Goal: Task Accomplishment & Management: Use online tool/utility

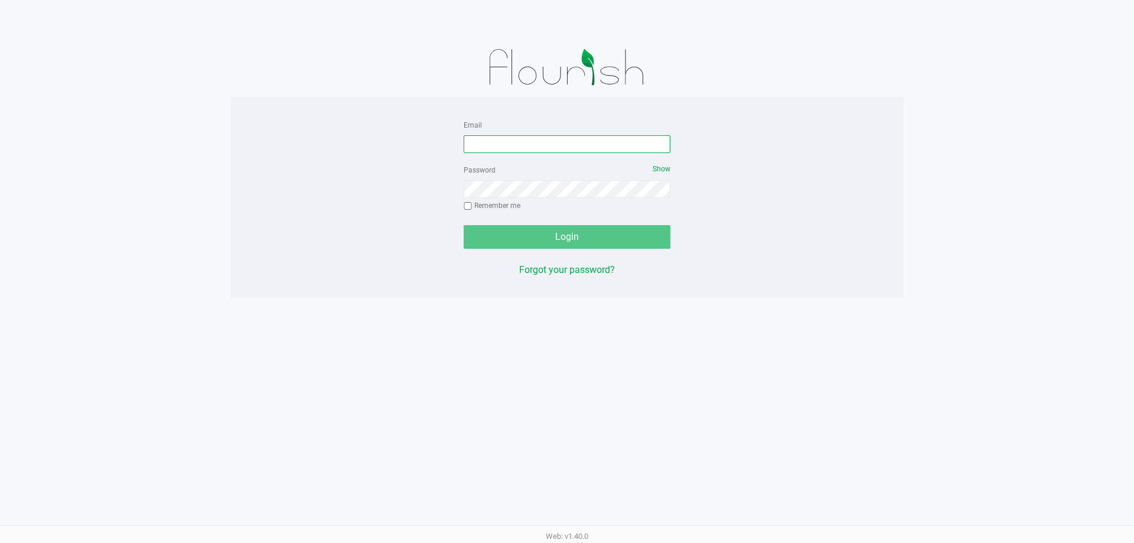
click at [517, 151] on input "Email" at bounding box center [567, 144] width 207 height 18
type input "[EMAIL_ADDRESS][DOMAIN_NAME]"
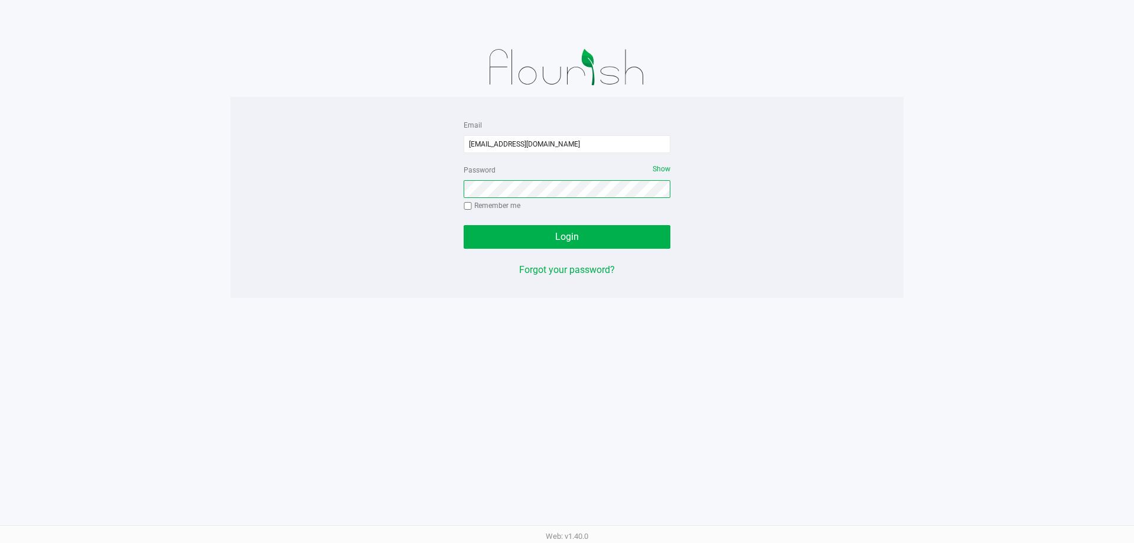
click at [464, 225] on button "Login" at bounding box center [567, 237] width 207 height 24
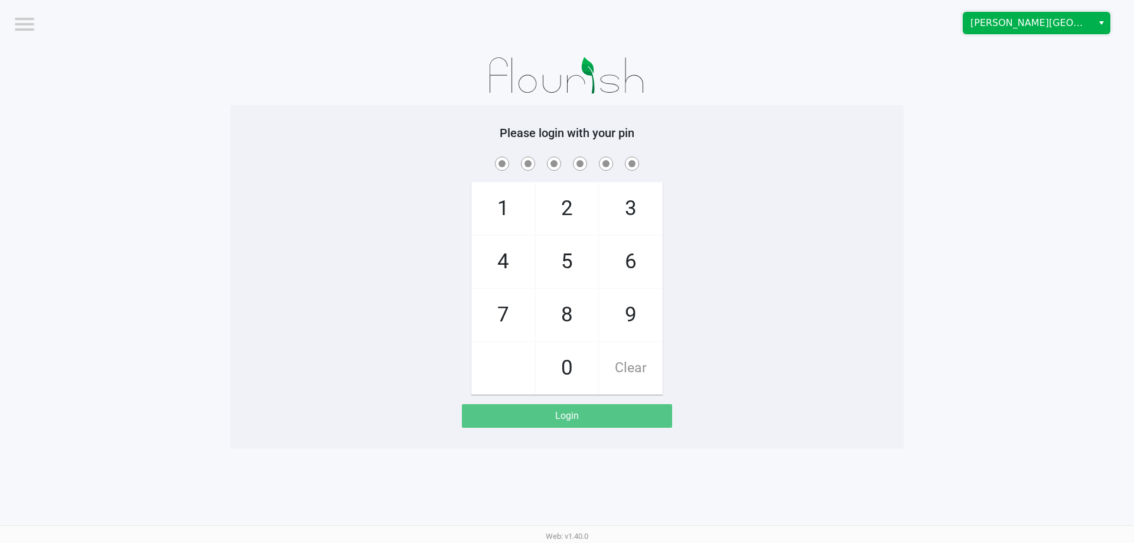
click at [1007, 32] on span "[PERSON_NAME][GEOGRAPHIC_DATA]" at bounding box center [1028, 22] width 129 height 21
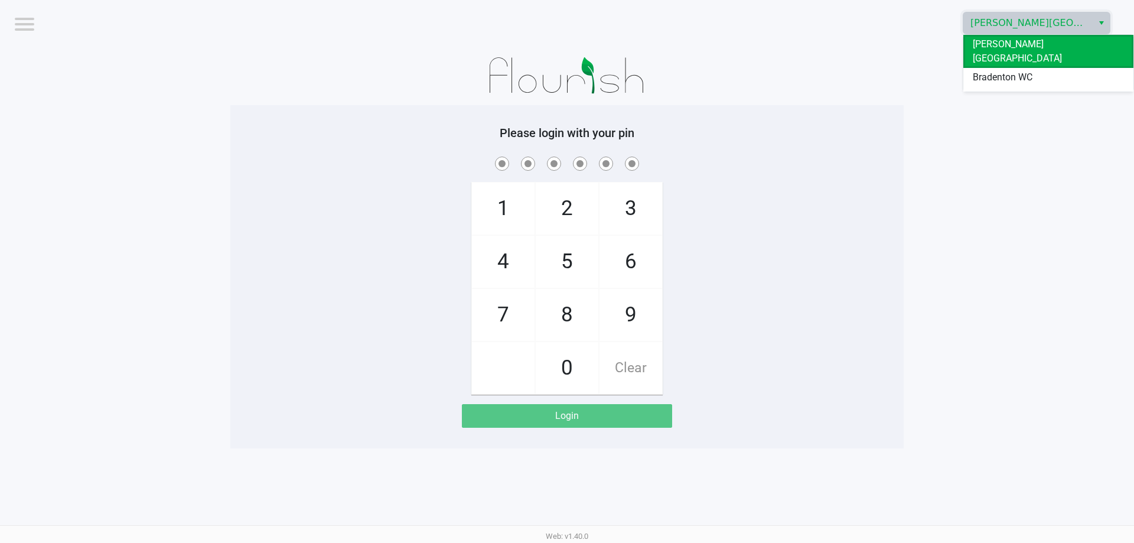
click at [1004, 89] on span "Ft. [PERSON_NAME]" at bounding box center [1015, 96] width 84 height 14
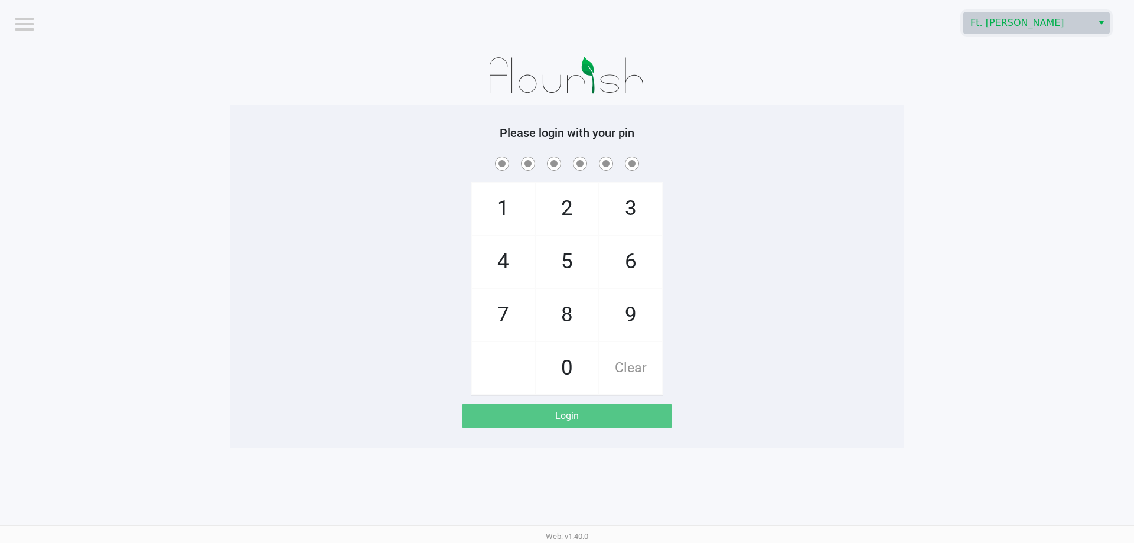
click at [832, 155] on span at bounding box center [567, 163] width 656 height 18
checkbox input "true"
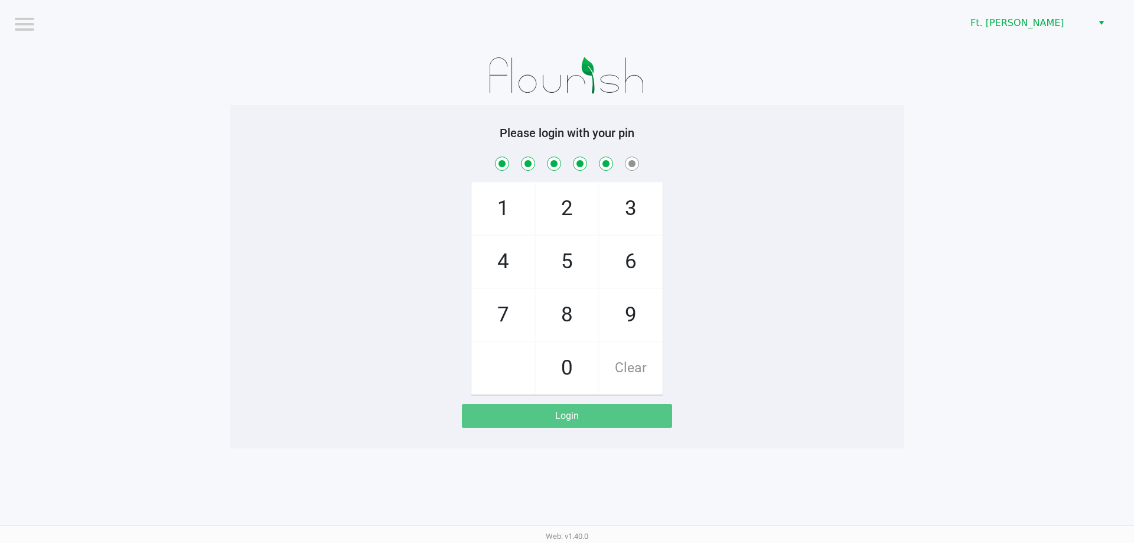
checkbox input "true"
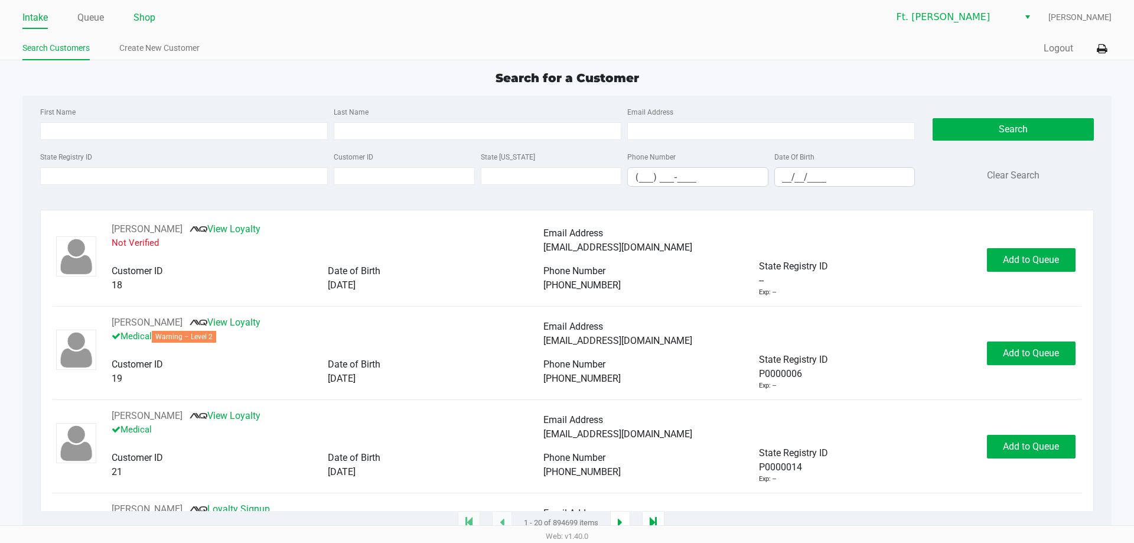
click at [151, 18] on link "Shop" at bounding box center [145, 17] width 22 height 17
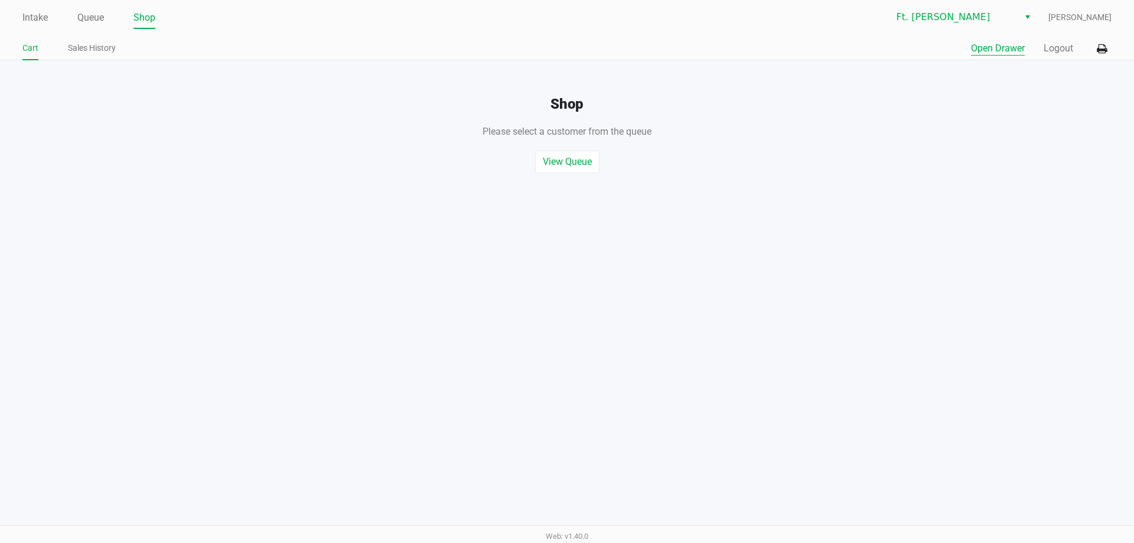
click at [1006, 51] on button "Open Drawer" at bounding box center [998, 48] width 54 height 14
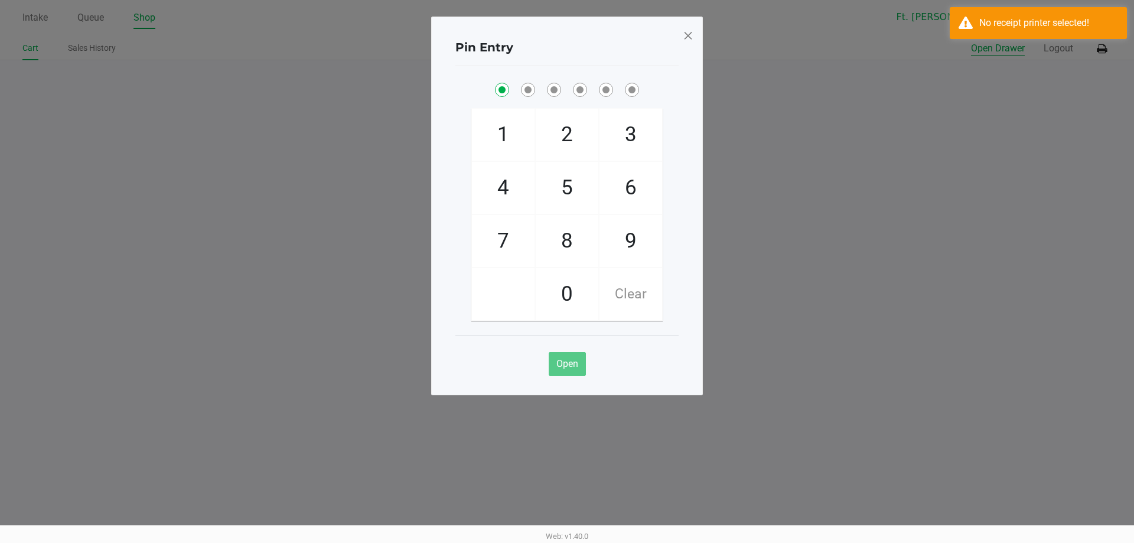
checkbox input "true"
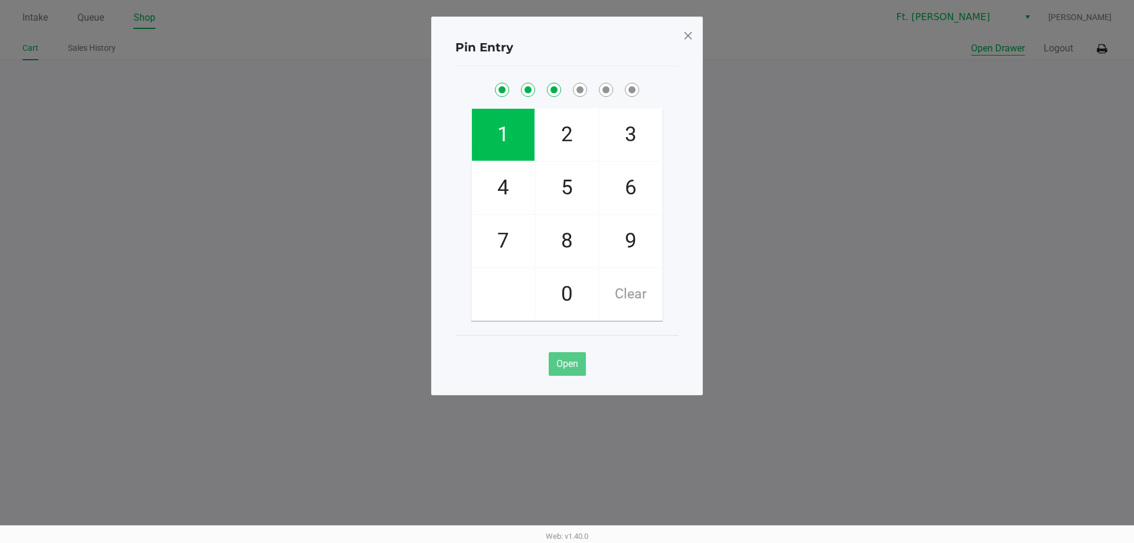
checkbox input "true"
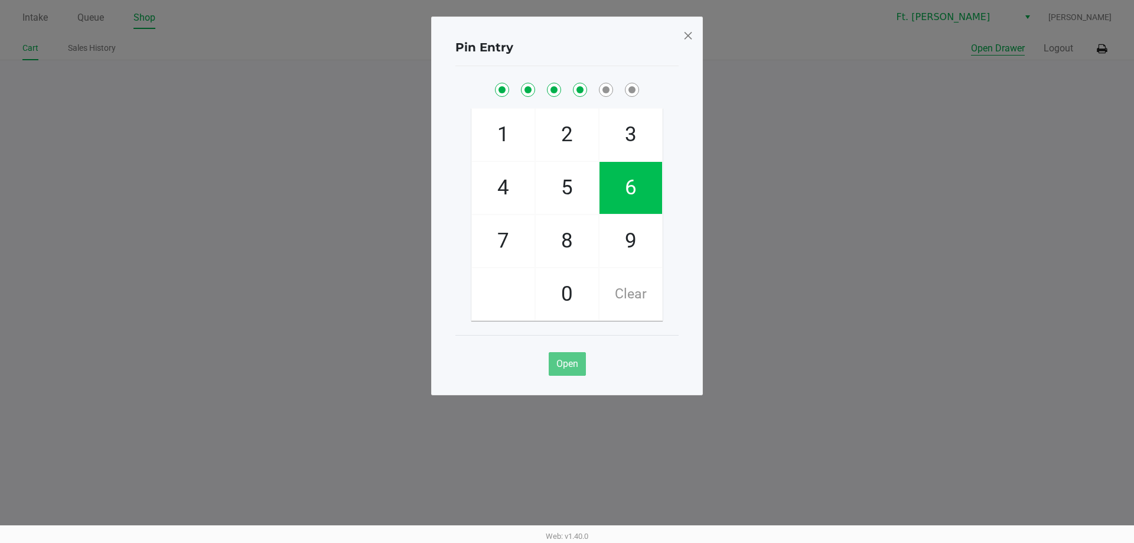
checkbox input "true"
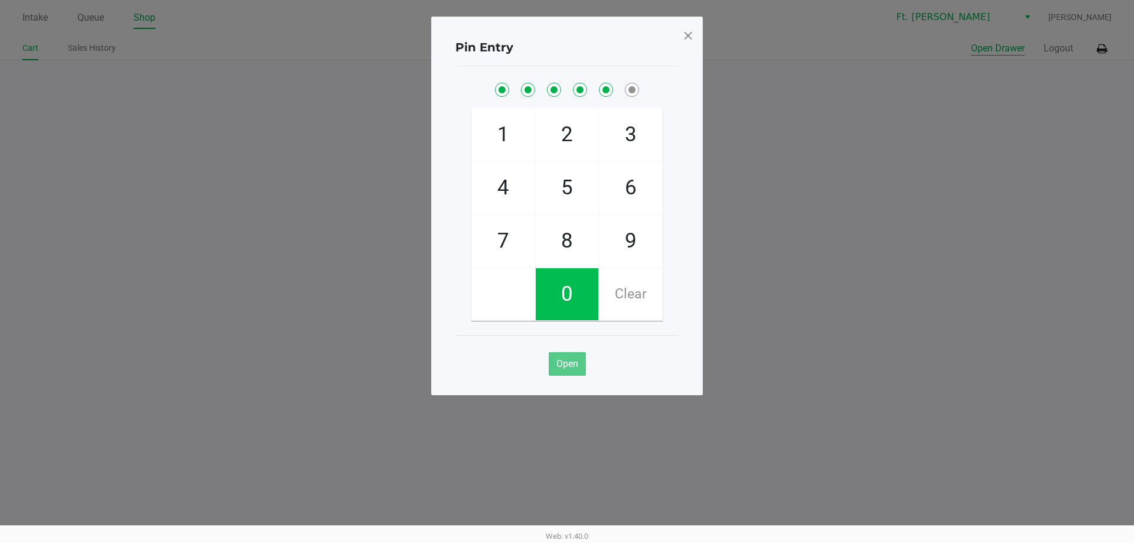
checkbox input "true"
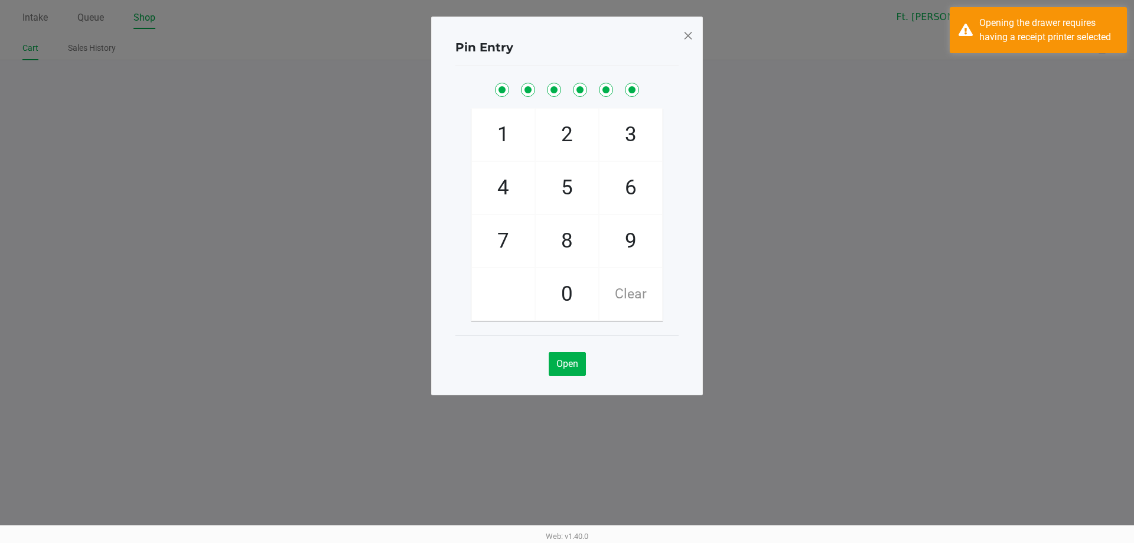
click at [690, 40] on span at bounding box center [688, 35] width 11 height 19
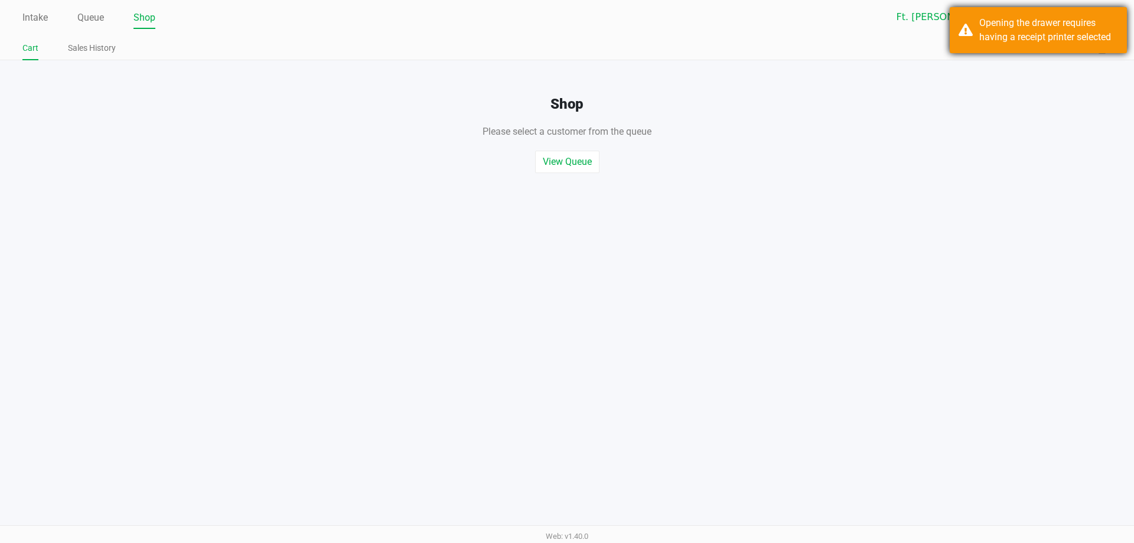
click at [1095, 47] on div "Opening the drawer requires having a receipt printer selected" at bounding box center [1038, 30] width 177 height 46
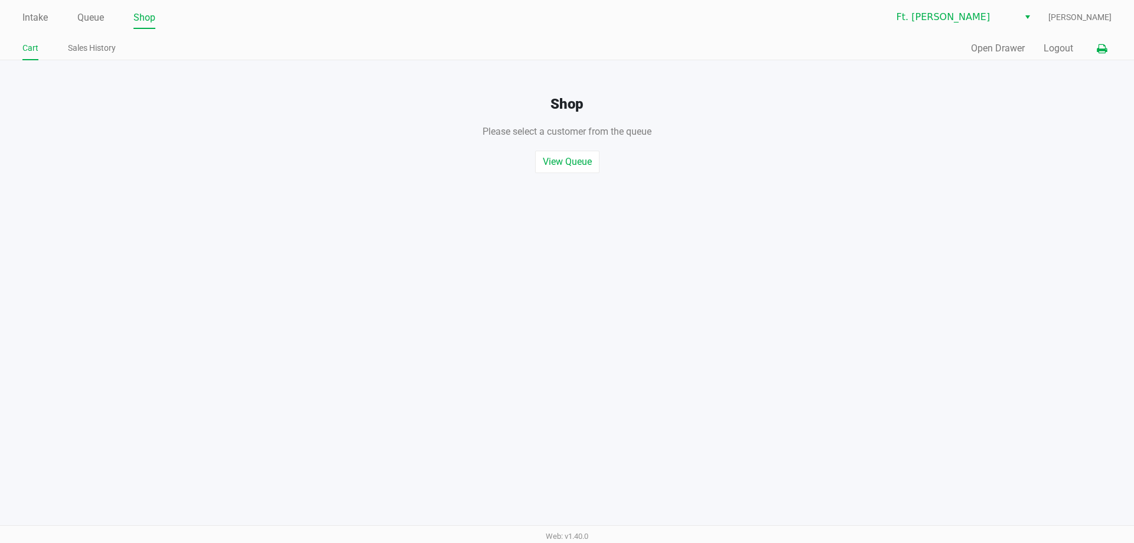
click at [1103, 53] on icon at bounding box center [1102, 49] width 10 height 8
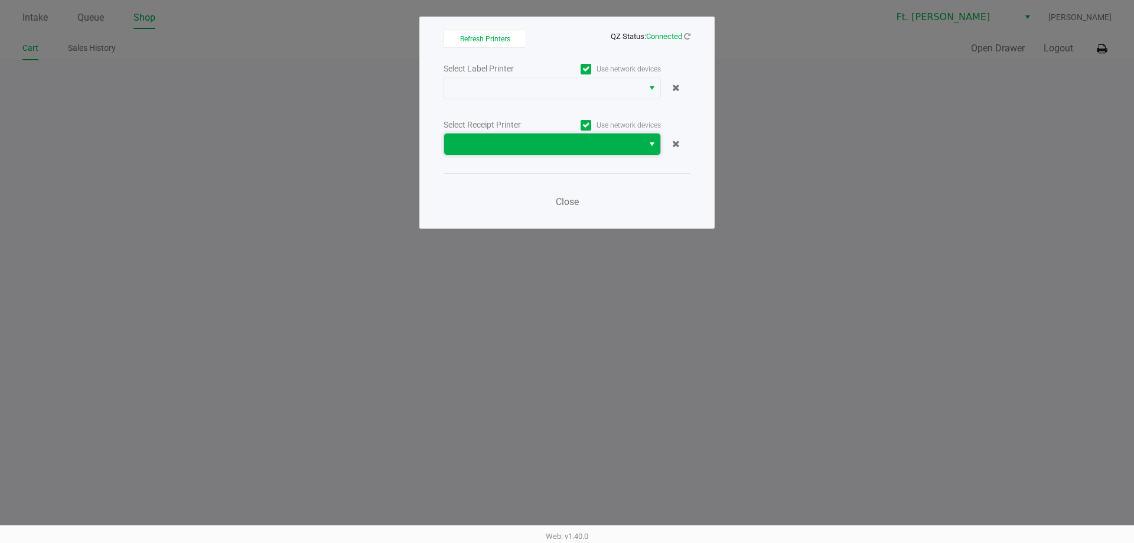
click at [522, 146] on span at bounding box center [543, 144] width 185 height 14
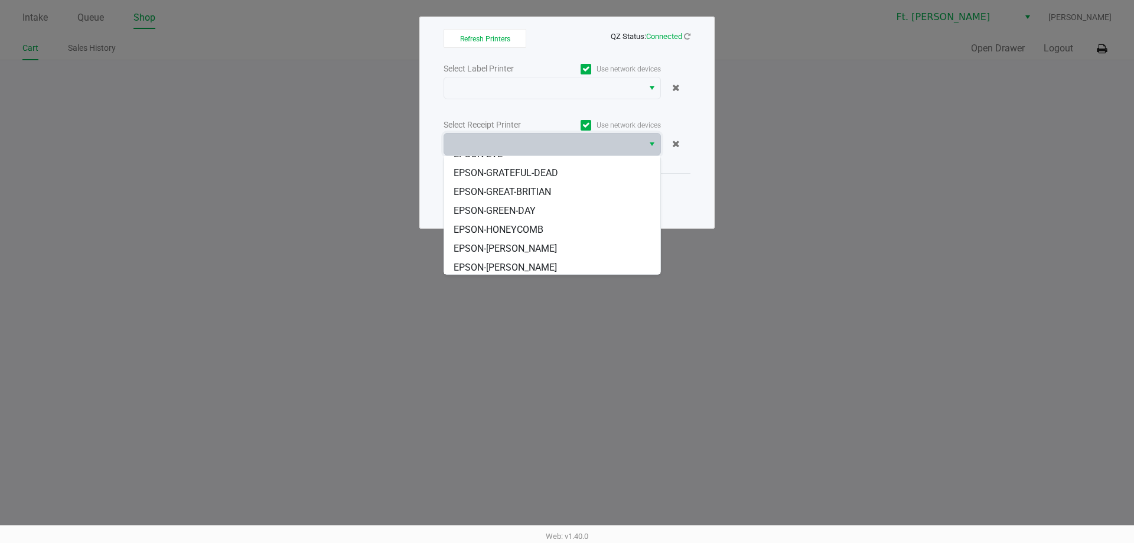
scroll to position [71, 0]
click at [531, 271] on span "EPSON-[PERSON_NAME]" at bounding box center [505, 265] width 103 height 14
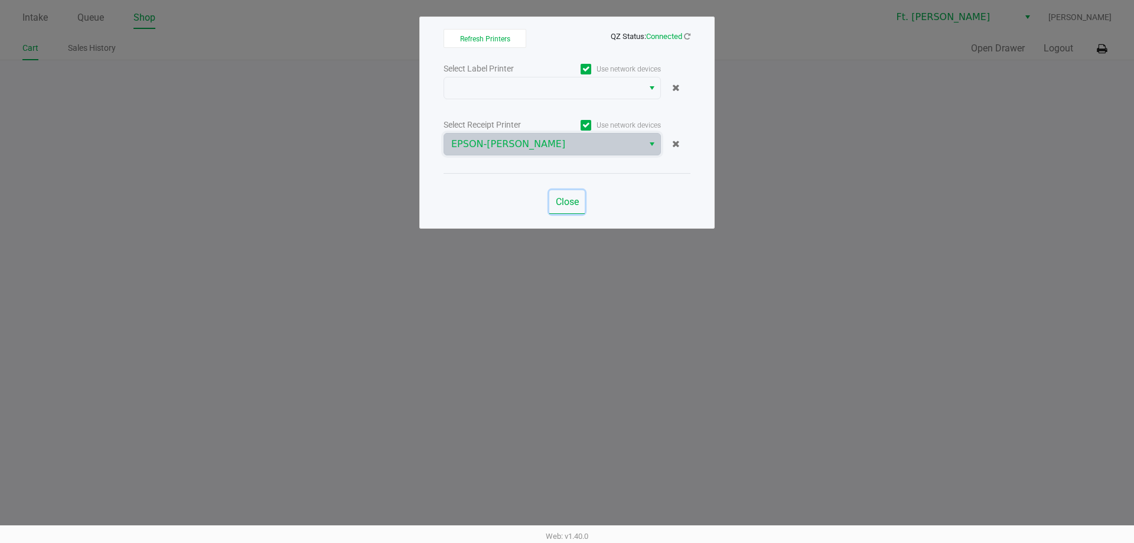
click at [556, 198] on span "Close" at bounding box center [567, 201] width 23 height 11
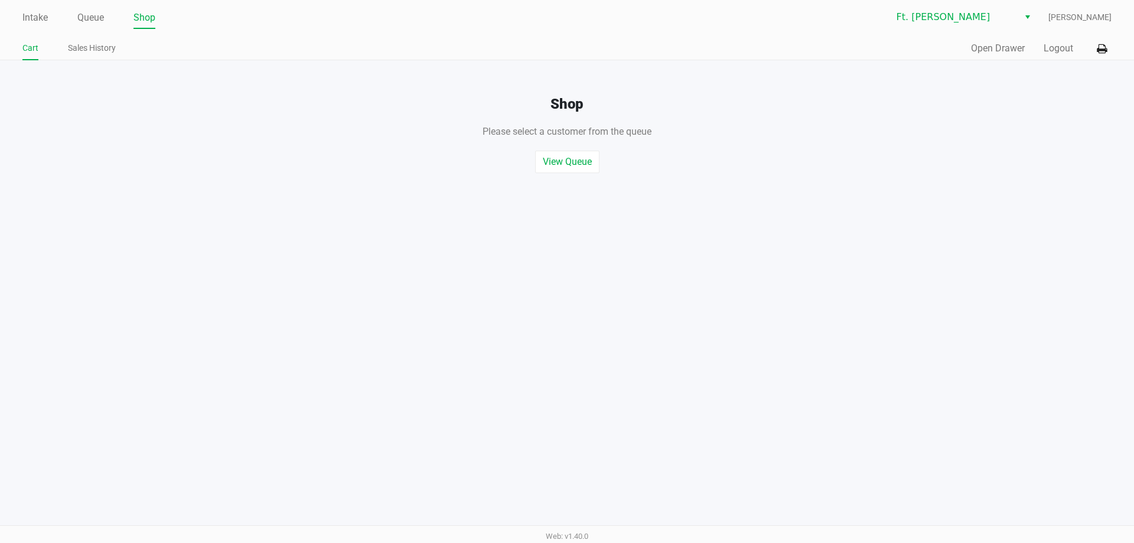
click at [968, 48] on div "Quick Sale Open Drawer Logout" at bounding box center [839, 49] width 545 height 22
click at [970, 48] on div "Quick Sale Open Drawer Logout" at bounding box center [839, 49] width 545 height 22
click at [973, 47] on button "Open Drawer" at bounding box center [998, 48] width 54 height 14
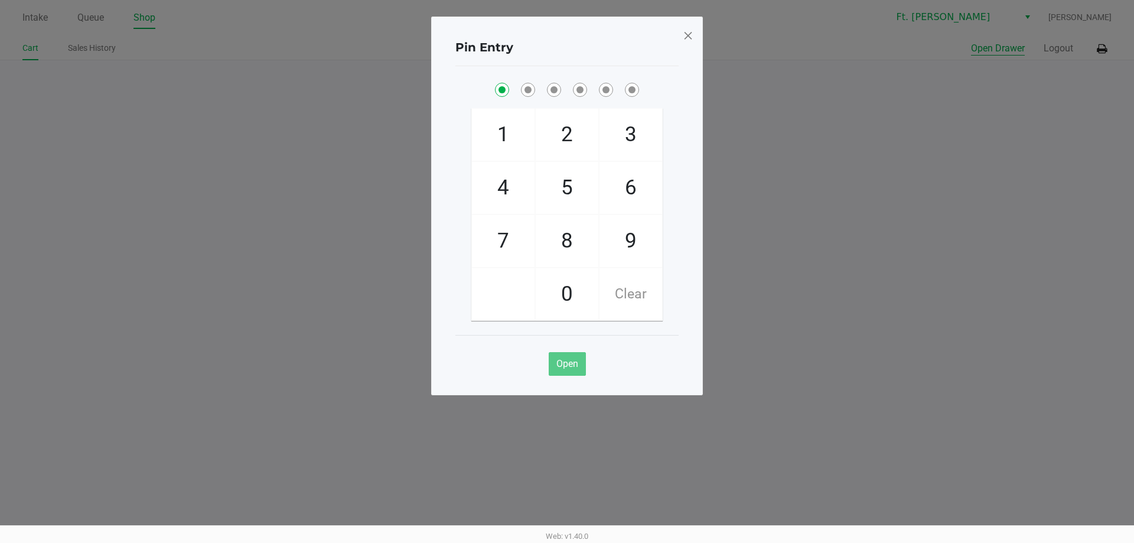
checkbox input "true"
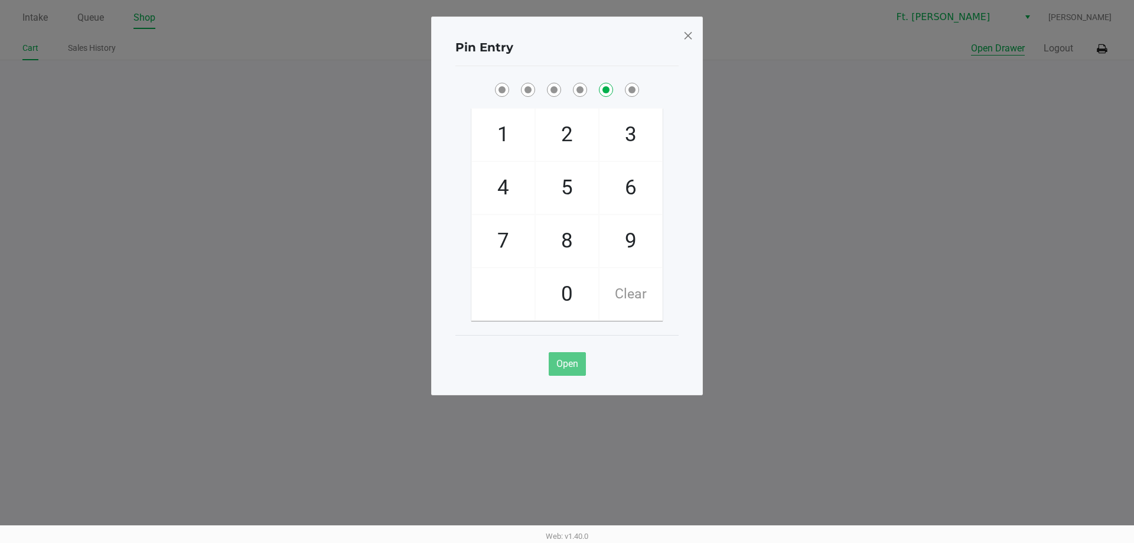
checkbox input "false"
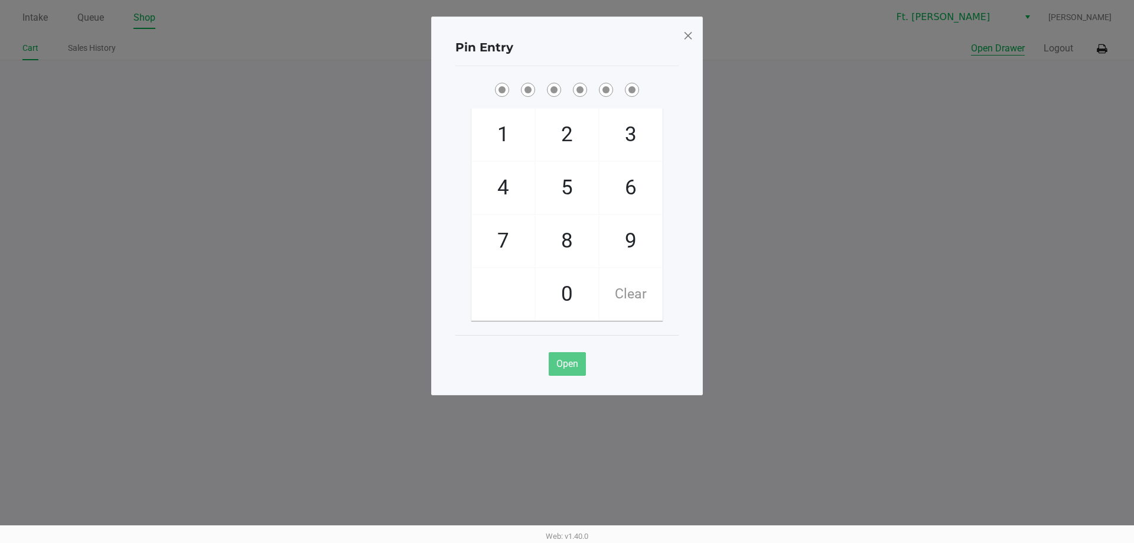
checkbox input "true"
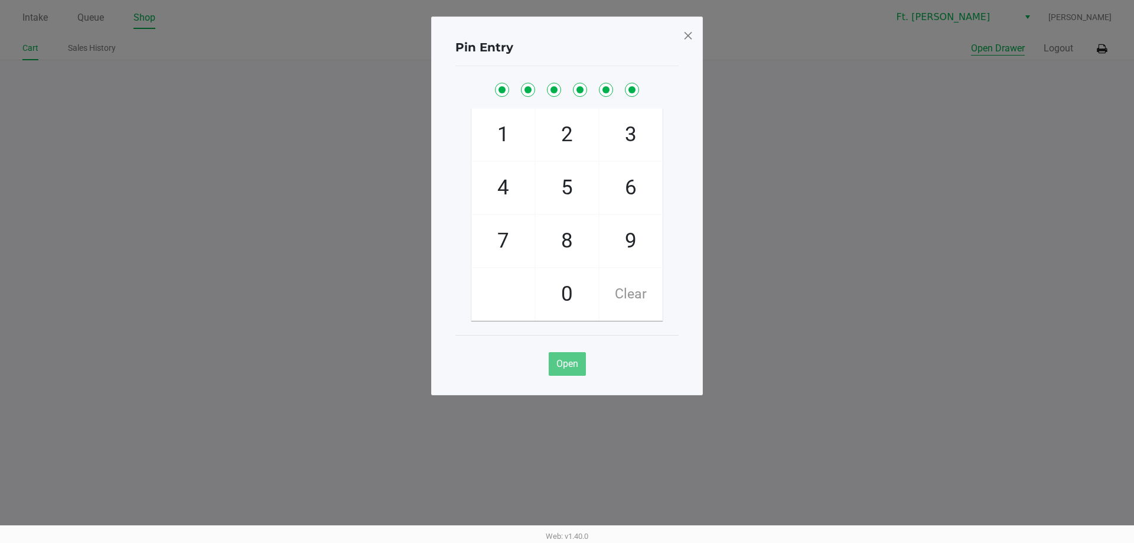
checkbox input "true"
